Goal: Transaction & Acquisition: Obtain resource

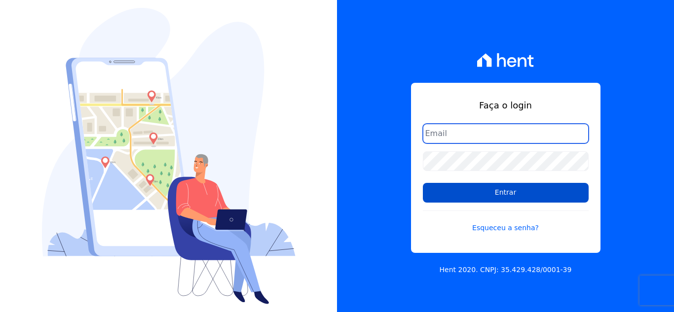
type input "[EMAIL_ADDRESS][DOMAIN_NAME]"
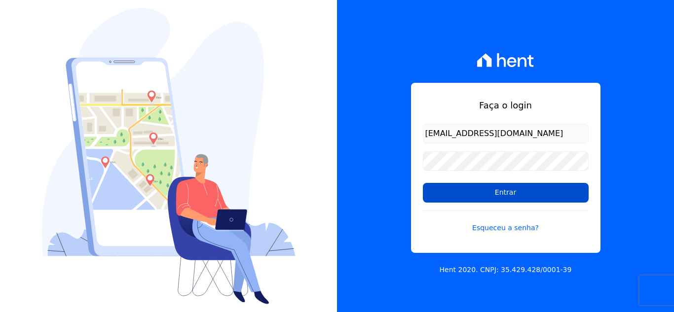
click at [452, 198] on input "Entrar" at bounding box center [506, 193] width 166 height 20
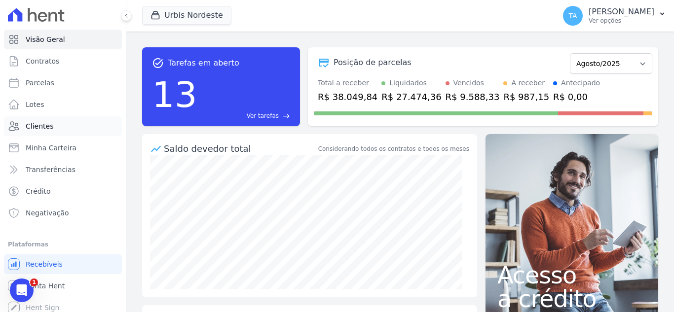
click at [45, 134] on link "Clientes" at bounding box center [63, 126] width 118 height 20
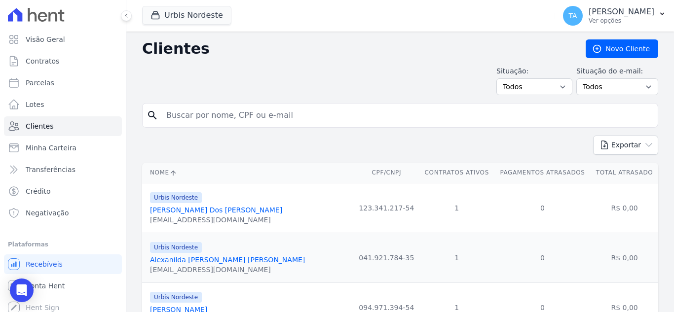
click at [201, 116] on input "search" at bounding box center [406, 116] width 493 height 20
type input "beatriz"
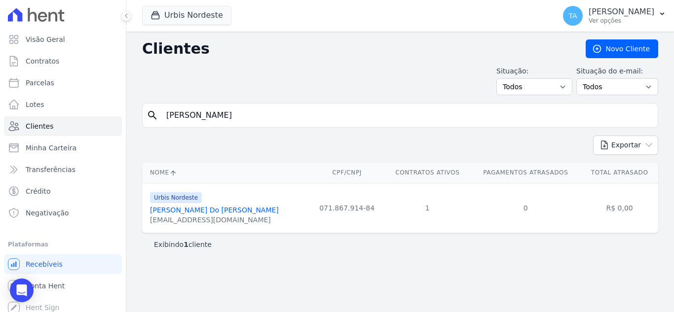
click at [198, 213] on link "Beatriz Pereira Do Nascimento" at bounding box center [214, 210] width 129 height 8
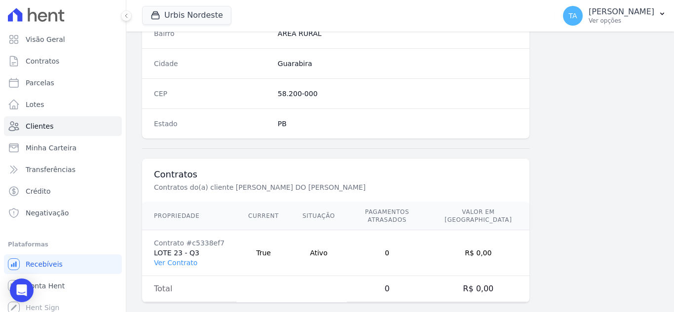
scroll to position [611, 0]
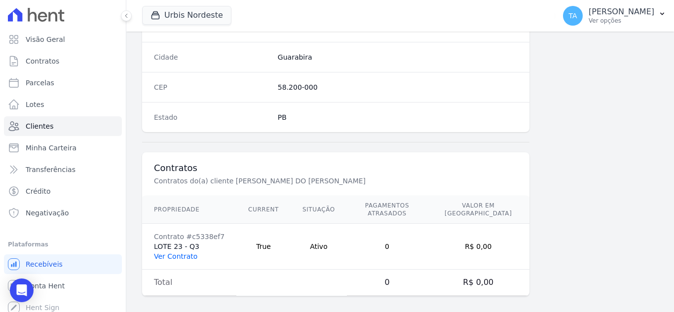
click at [182, 253] on link "Ver Contrato" at bounding box center [175, 257] width 43 height 8
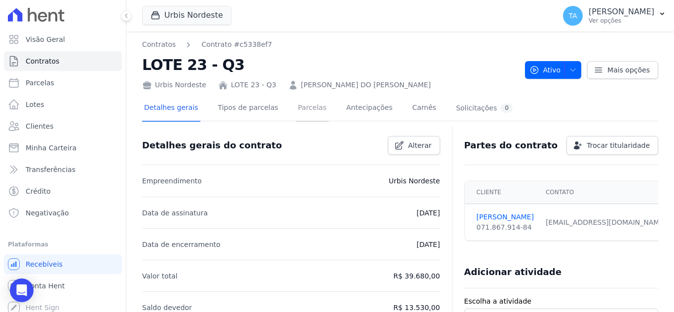
click at [303, 107] on link "Parcelas" at bounding box center [312, 109] width 33 height 26
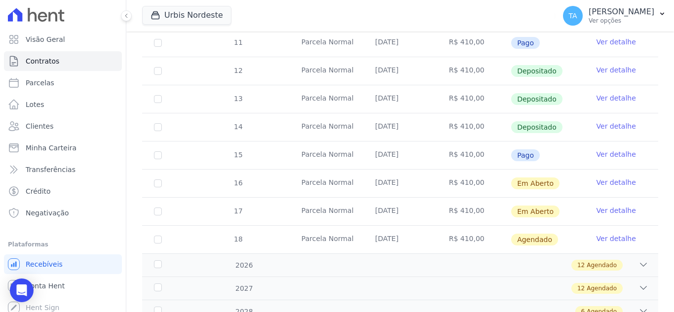
scroll to position [323, 0]
click at [155, 179] on input "checkbox" at bounding box center [158, 183] width 8 height 8
checkbox input "true"
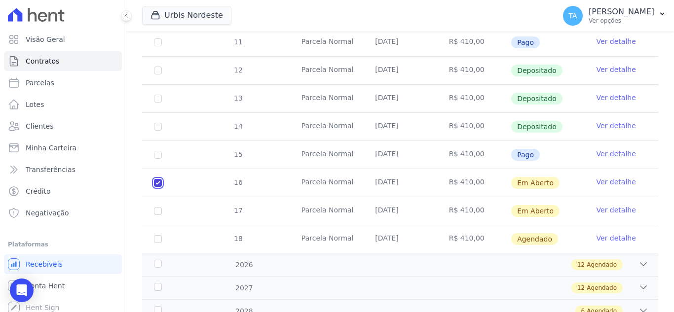
scroll to position [331, 0]
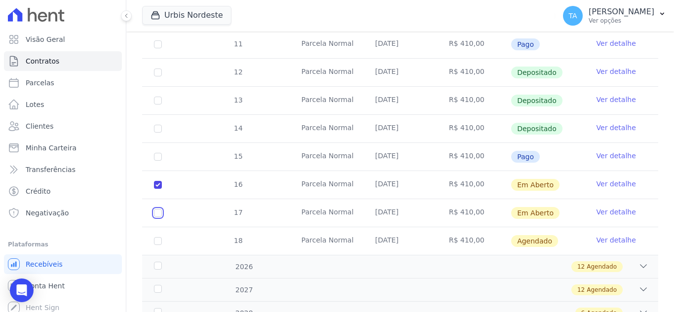
click at [156, 209] on input "checkbox" at bounding box center [158, 213] width 8 height 8
checkbox input "true"
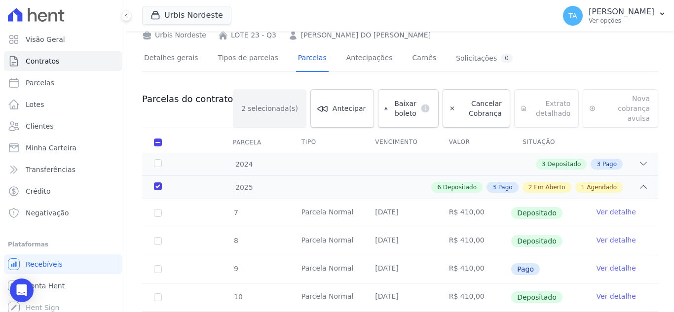
scroll to position [0, 0]
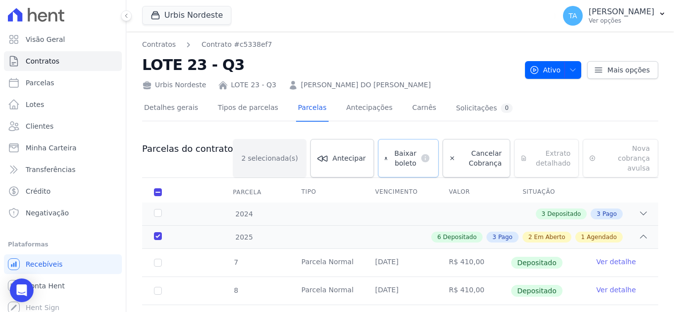
click at [392, 150] on span "Baixar boleto" at bounding box center [404, 158] width 25 height 20
